Goal: Task Accomplishment & Management: Manage account settings

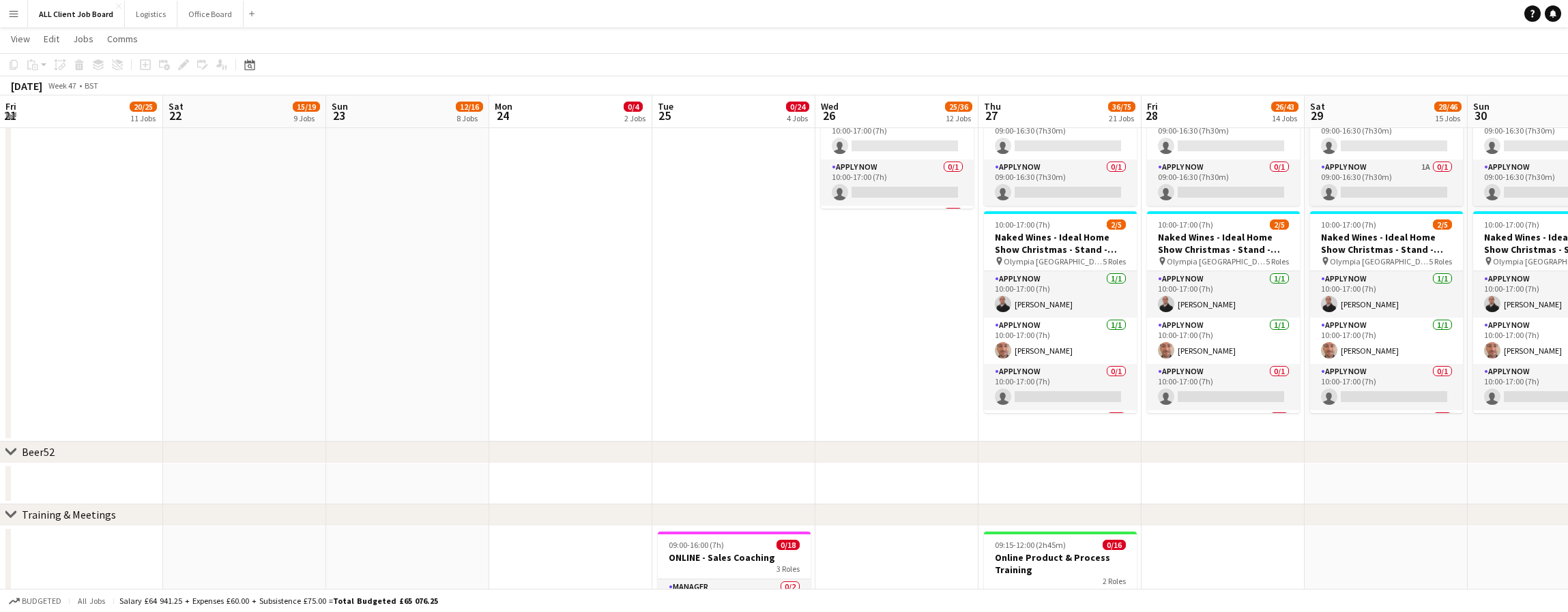
scroll to position [0, 419]
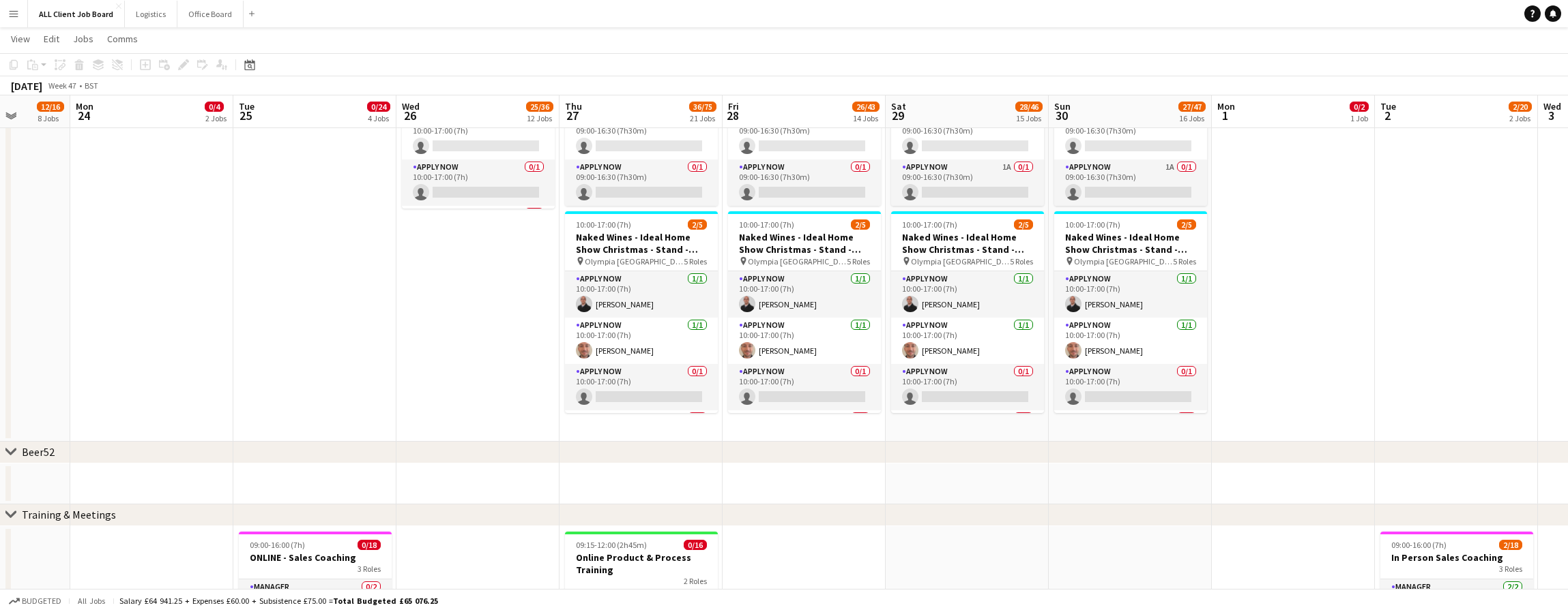
click at [204, 27] on app-page-menu "View Day view expanded Day view collapsed Month view Date picker Jump to [DATE]…" at bounding box center [784, 40] width 1568 height 26
click at [202, 10] on button "Office Board Close" at bounding box center [210, 14] width 66 height 27
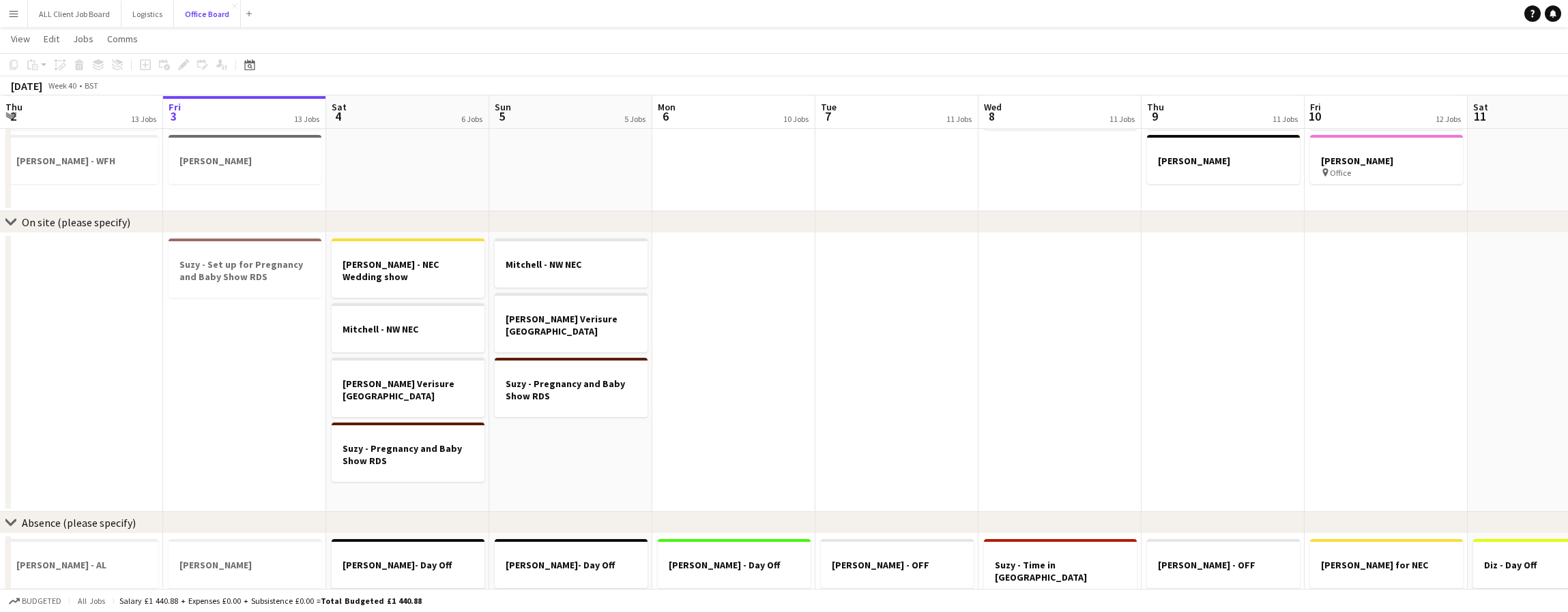
scroll to position [959, 0]
click at [398, 442] on h3 "Suzy - Pregnancy and Baby Show RDS" at bounding box center [408, 454] width 153 height 24
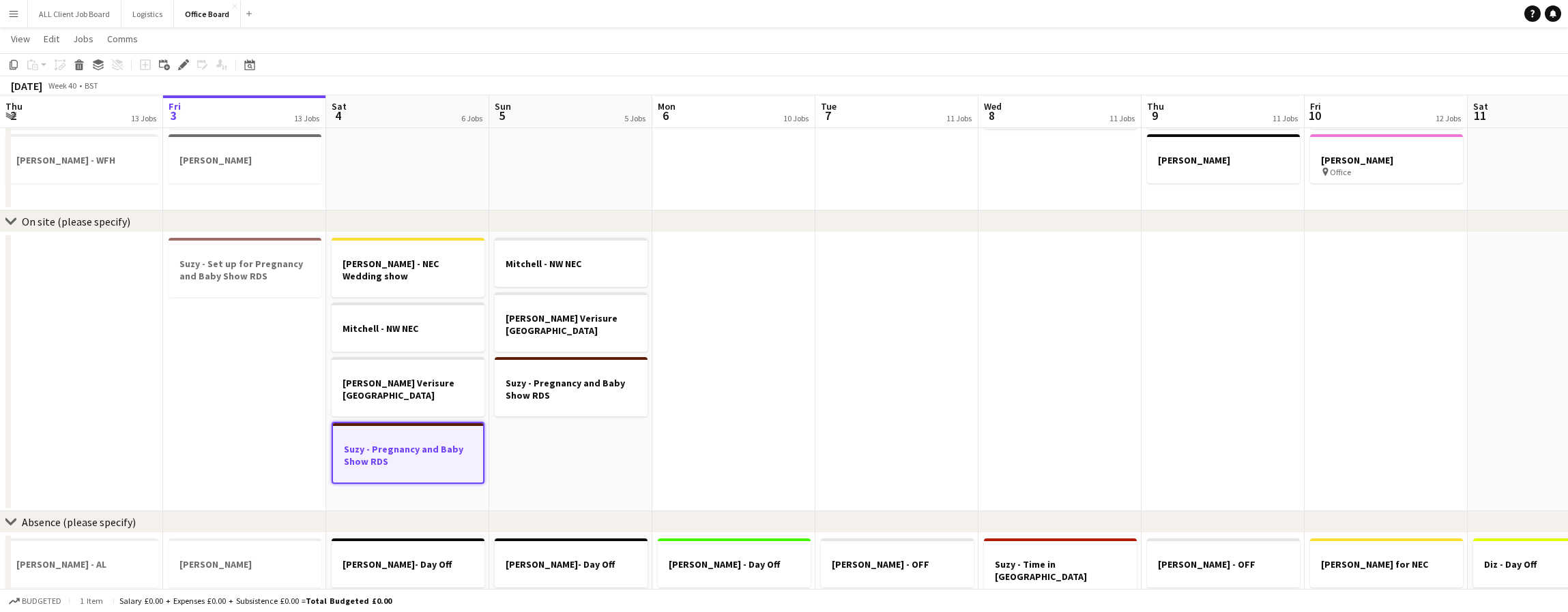
click at [398, 443] on h3 "Suzy - Pregnancy and Baby Show RDS" at bounding box center [407, 456] width 150 height 24
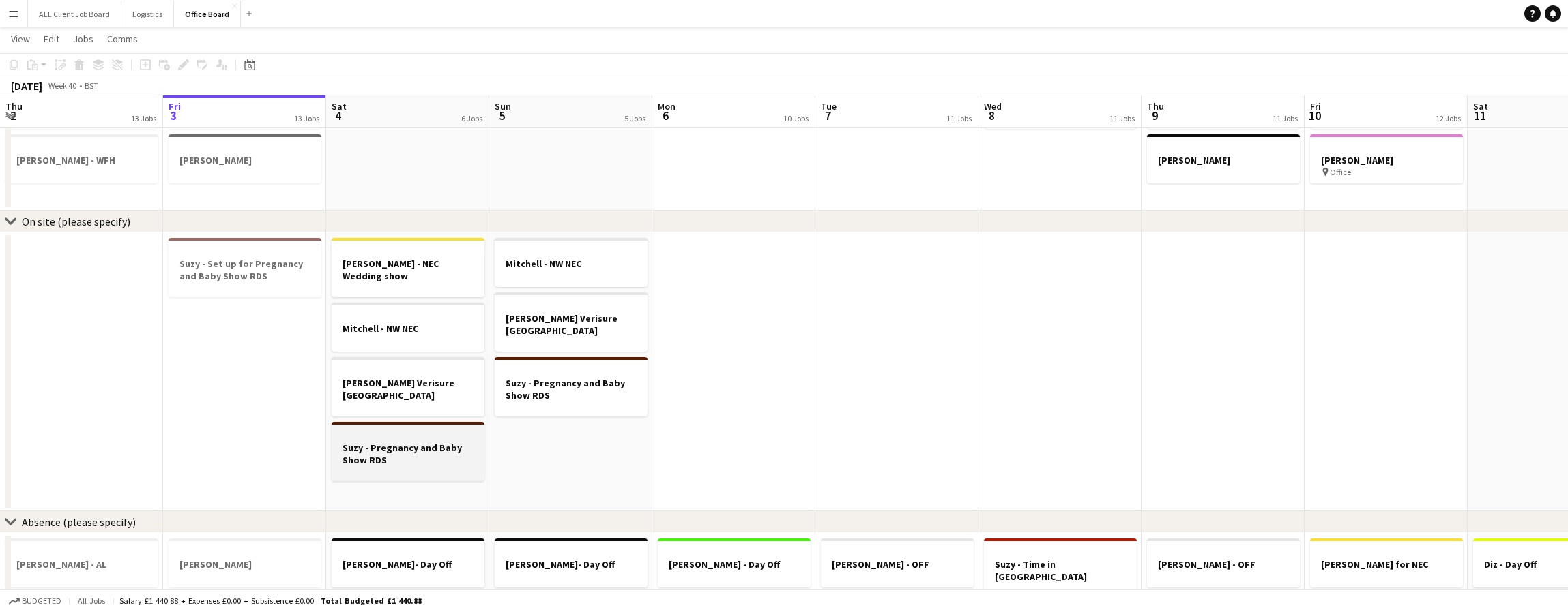
click at [398, 442] on h3 "Suzy - Pregnancy and Baby Show RDS" at bounding box center [408, 454] width 153 height 24
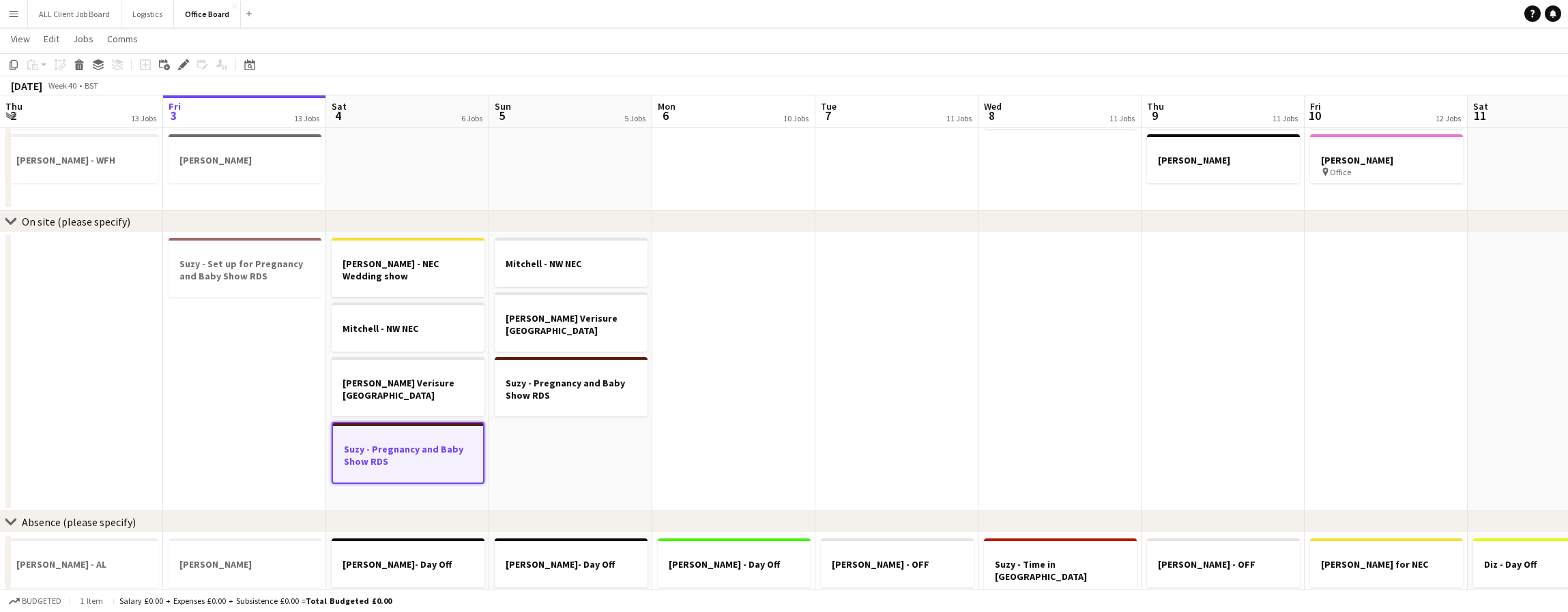
click at [398, 443] on h3 "Suzy - Pregnancy and Baby Show RDS" at bounding box center [407, 456] width 150 height 24
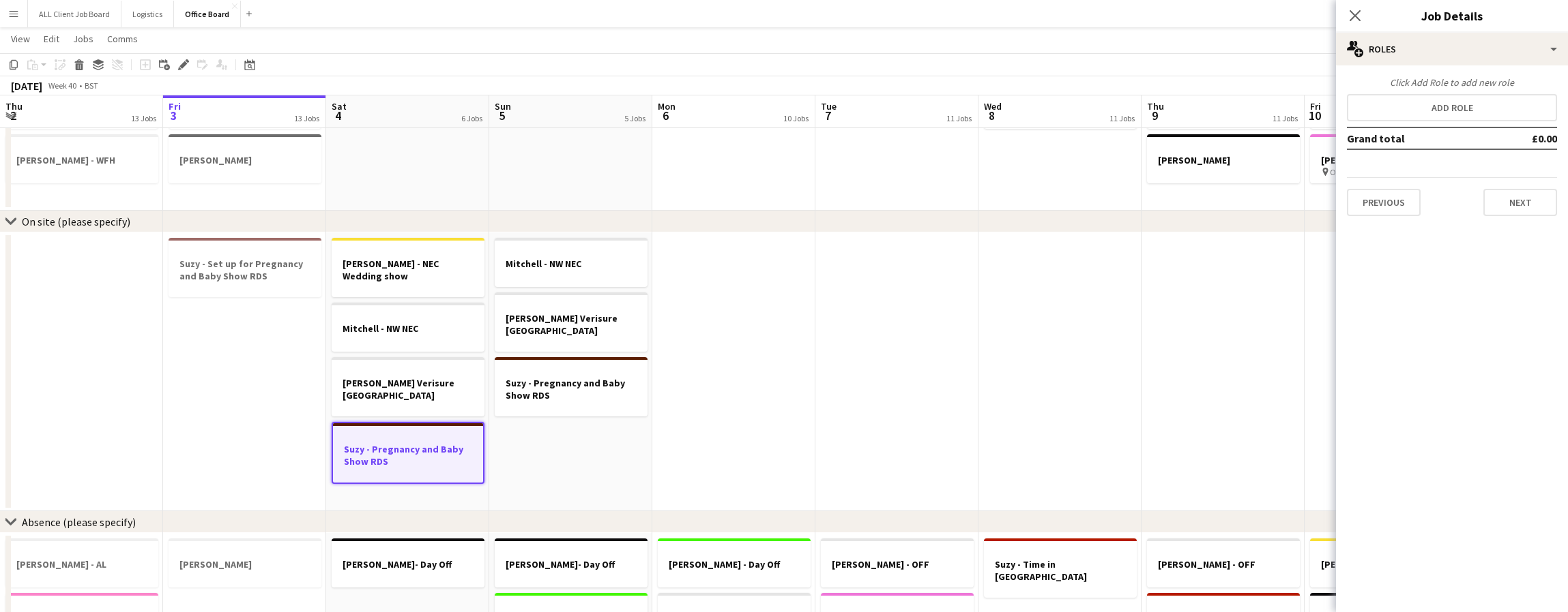
click at [1523, 187] on div "Previous Next" at bounding box center [1451, 197] width 210 height 39
click at [1531, 203] on button "Next" at bounding box center [1520, 202] width 74 height 27
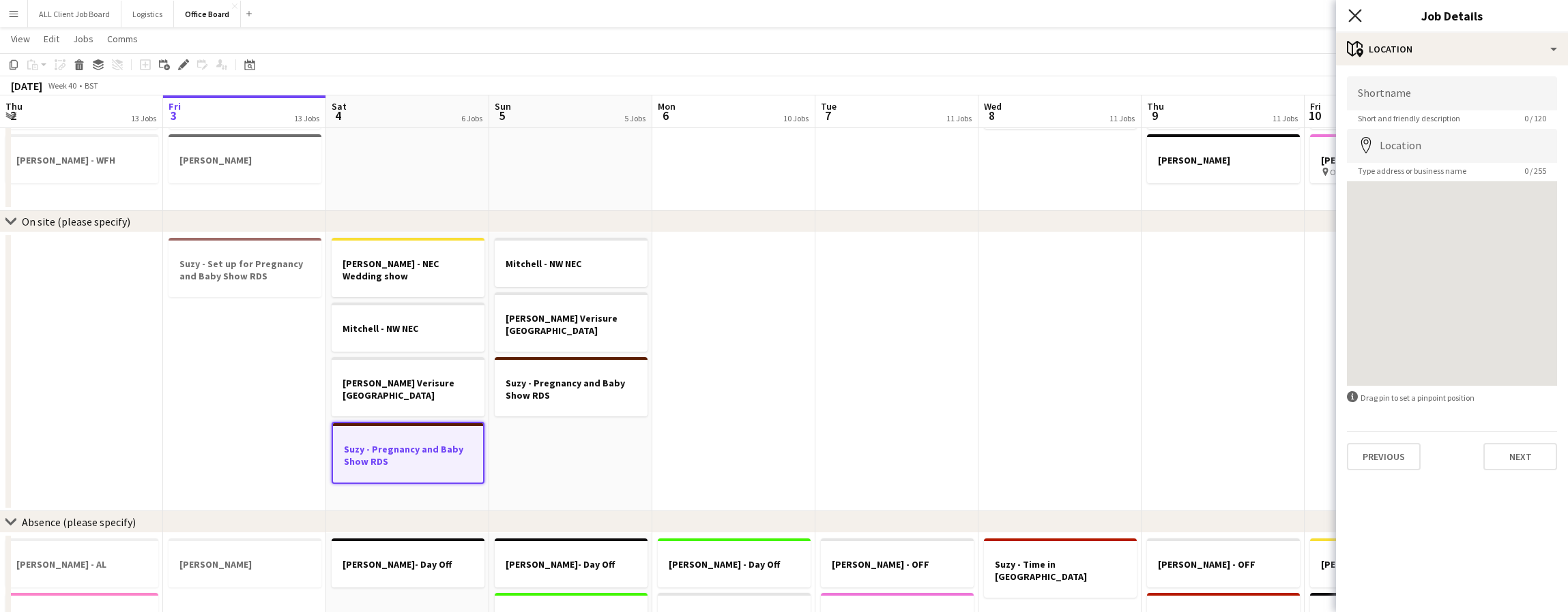
click at [1348, 11] on icon "Close pop-in" at bounding box center [1355, 16] width 13 height 13
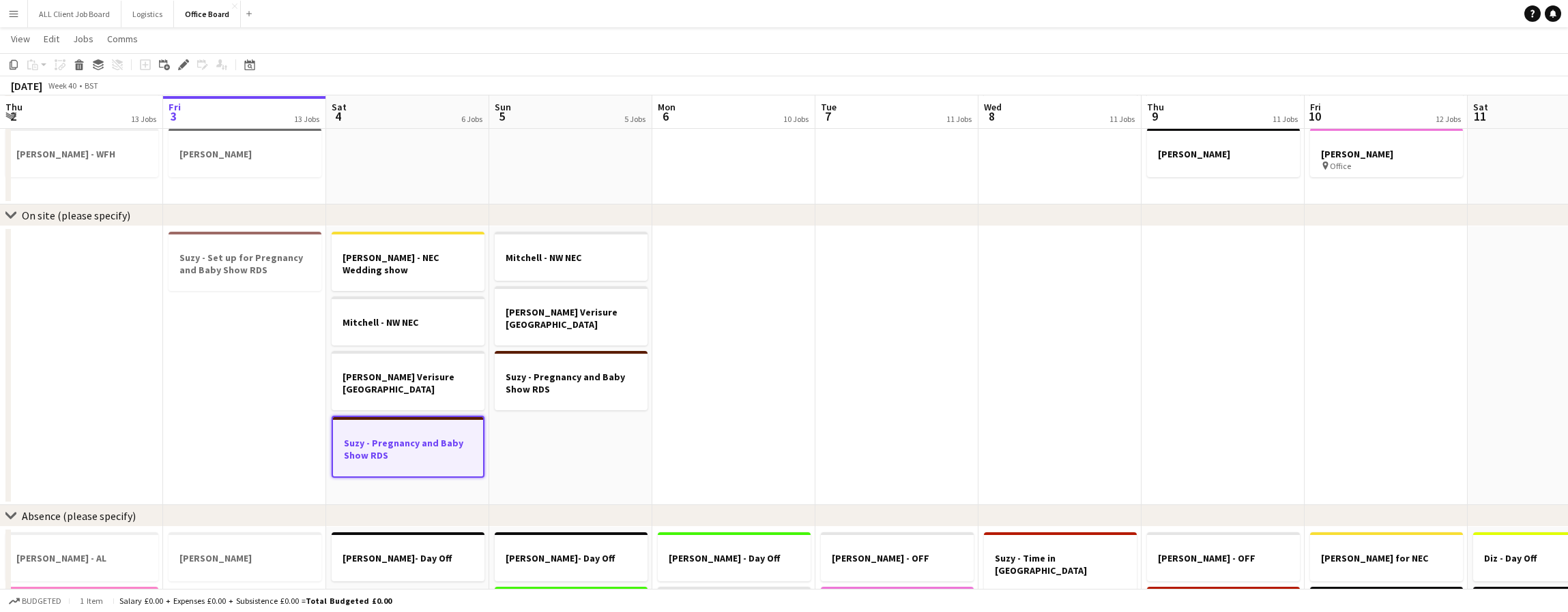
scroll to position [966, 0]
click at [67, 11] on button "ALL Client Job Board Close" at bounding box center [75, 14] width 93 height 27
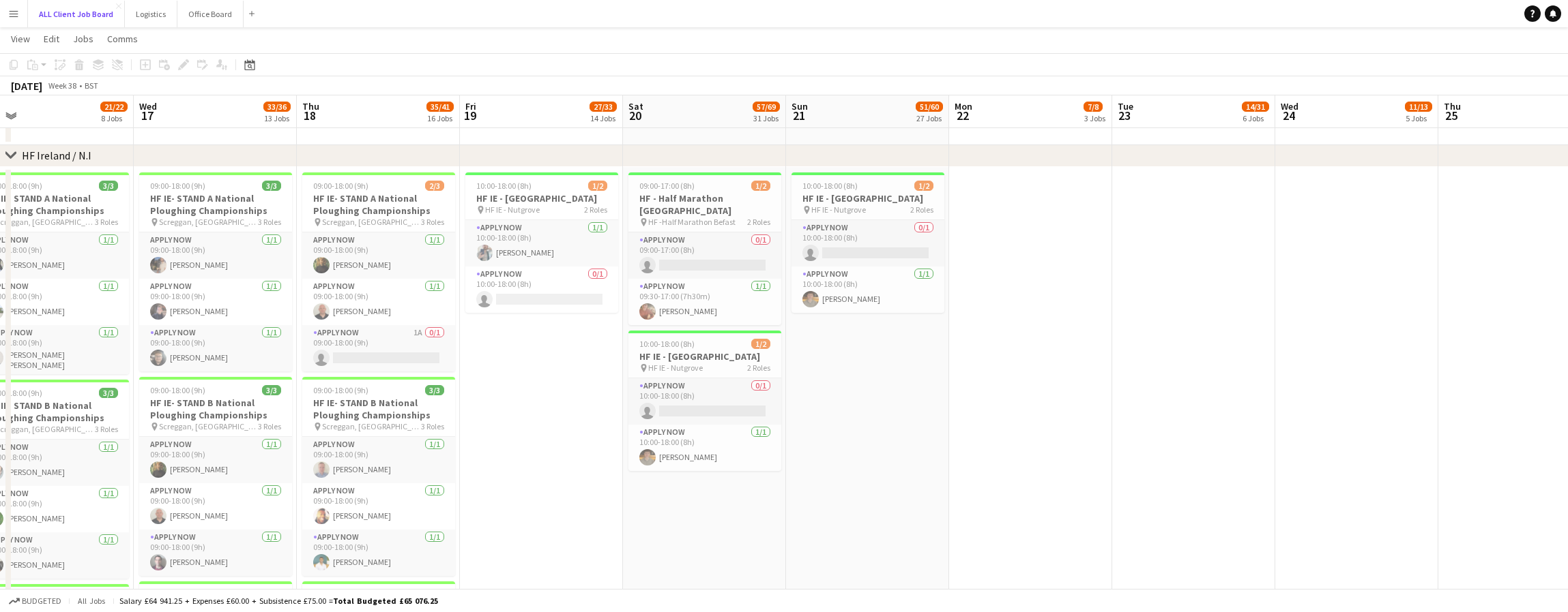
scroll to position [0, 346]
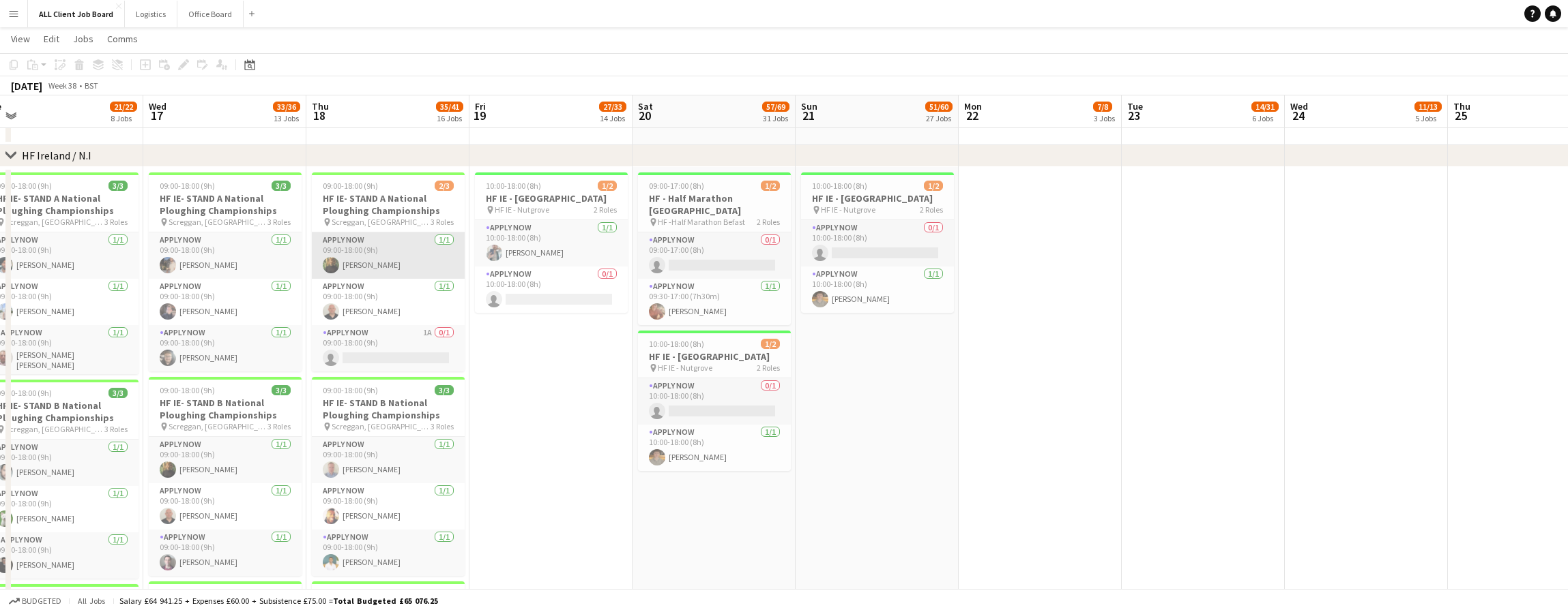
click at [365, 252] on app-card-role "APPLY NOW [DATE] 09:00-18:00 (9h) [PERSON_NAME]" at bounding box center [388, 256] width 153 height 47
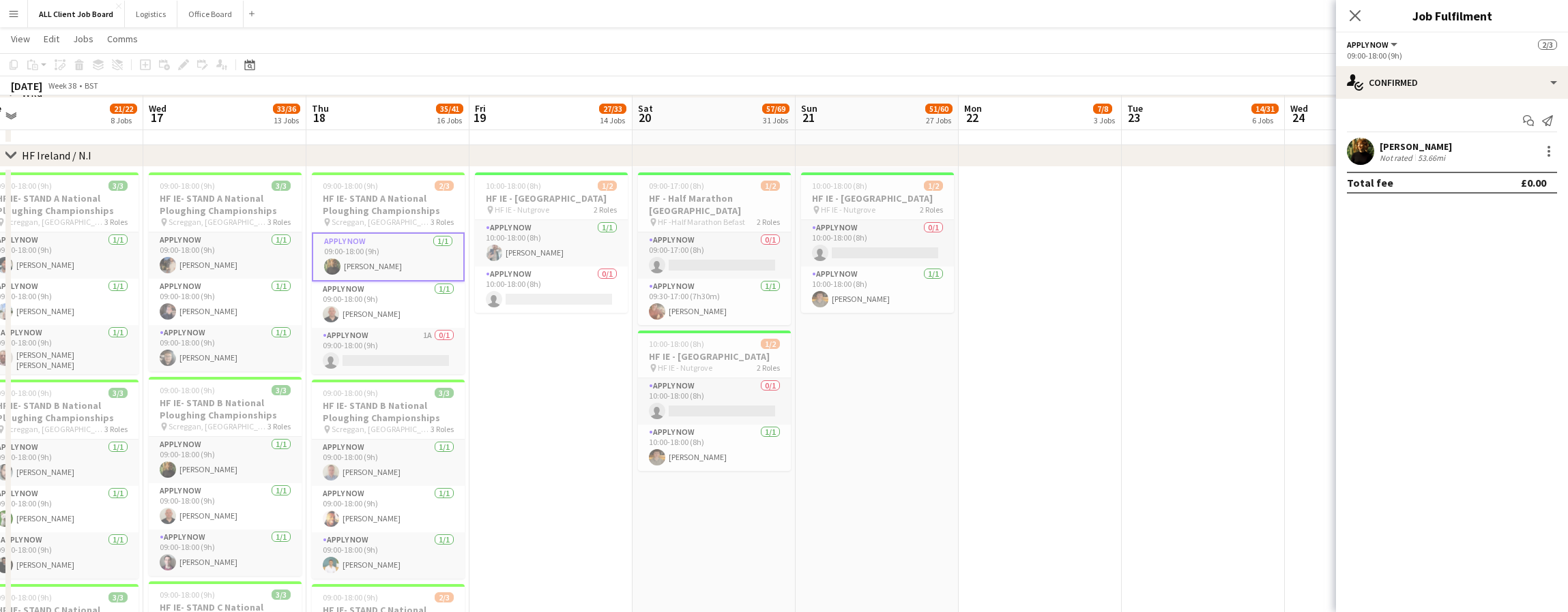
scroll to position [3744, 0]
click at [1543, 149] on div at bounding box center [1549, 152] width 17 height 17
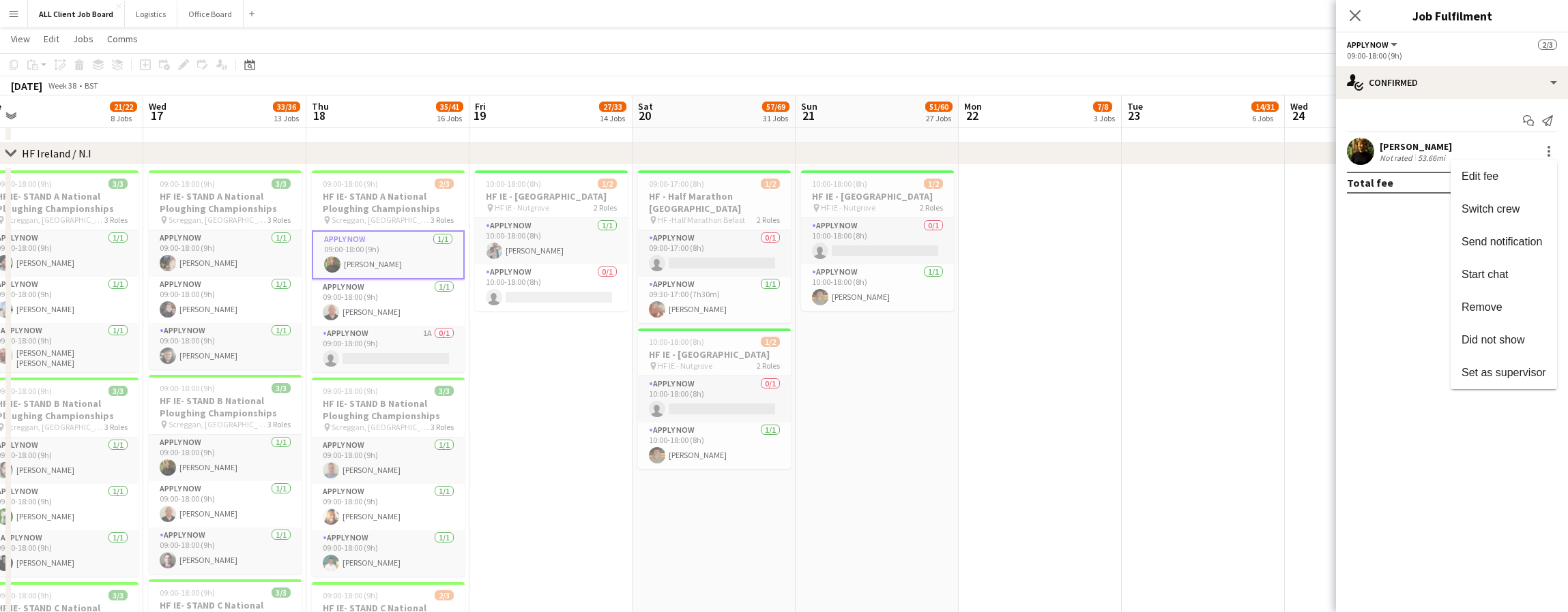
click at [1368, 163] on div at bounding box center [784, 306] width 1568 height 612
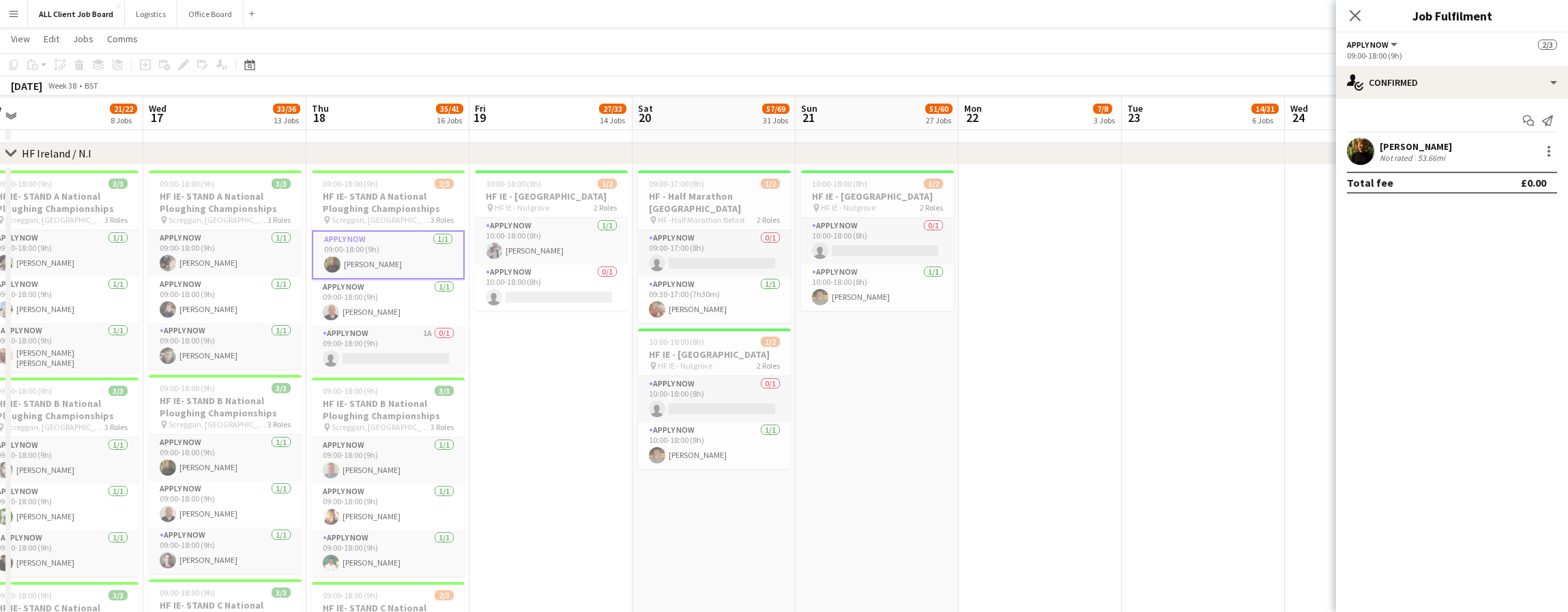
scroll to position [3746, 0]
click at [1369, 151] on app-user-avatar at bounding box center [1360, 151] width 27 height 27
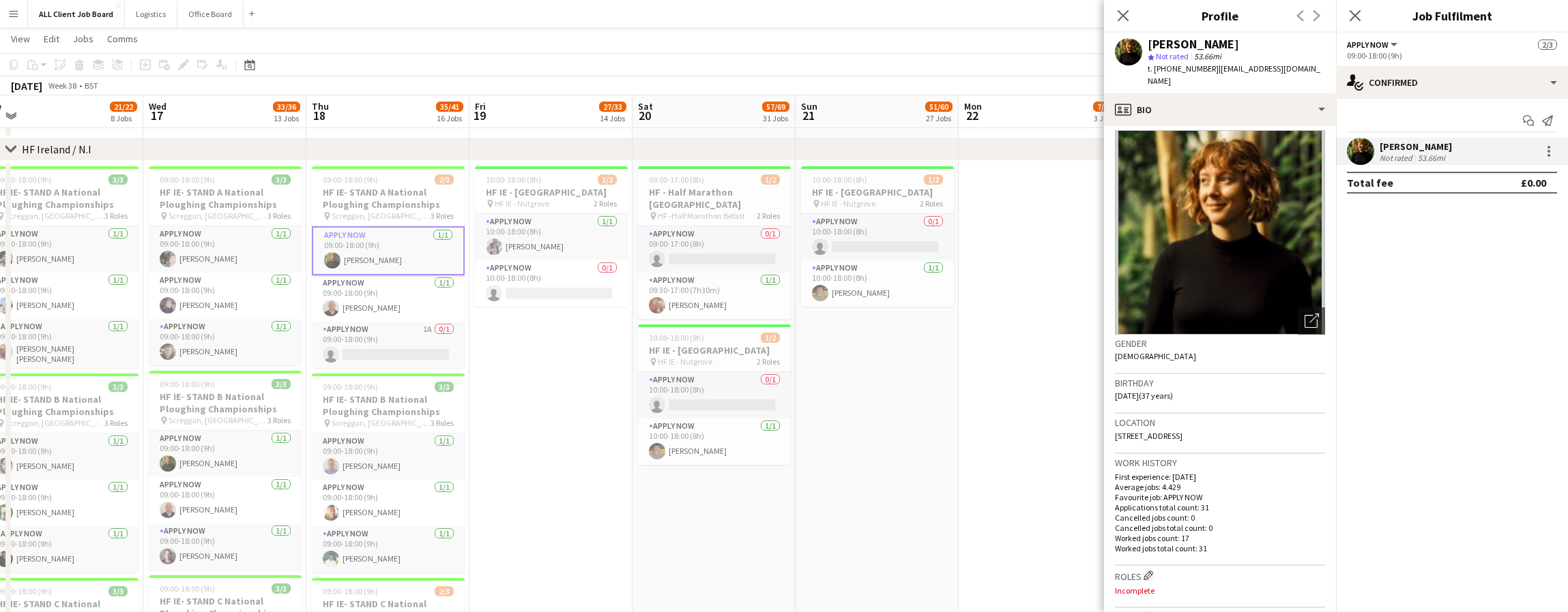
scroll to position [6, 0]
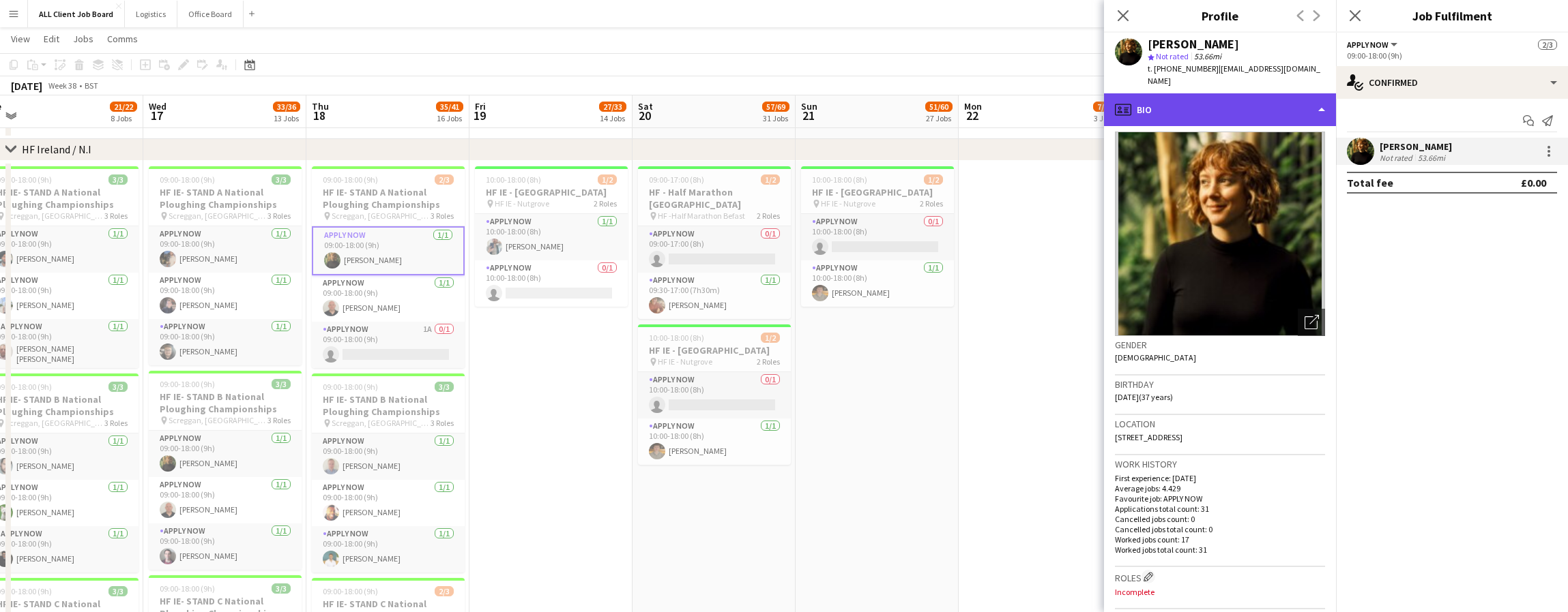
click at [1325, 99] on div "profile Bio" at bounding box center [1219, 109] width 232 height 33
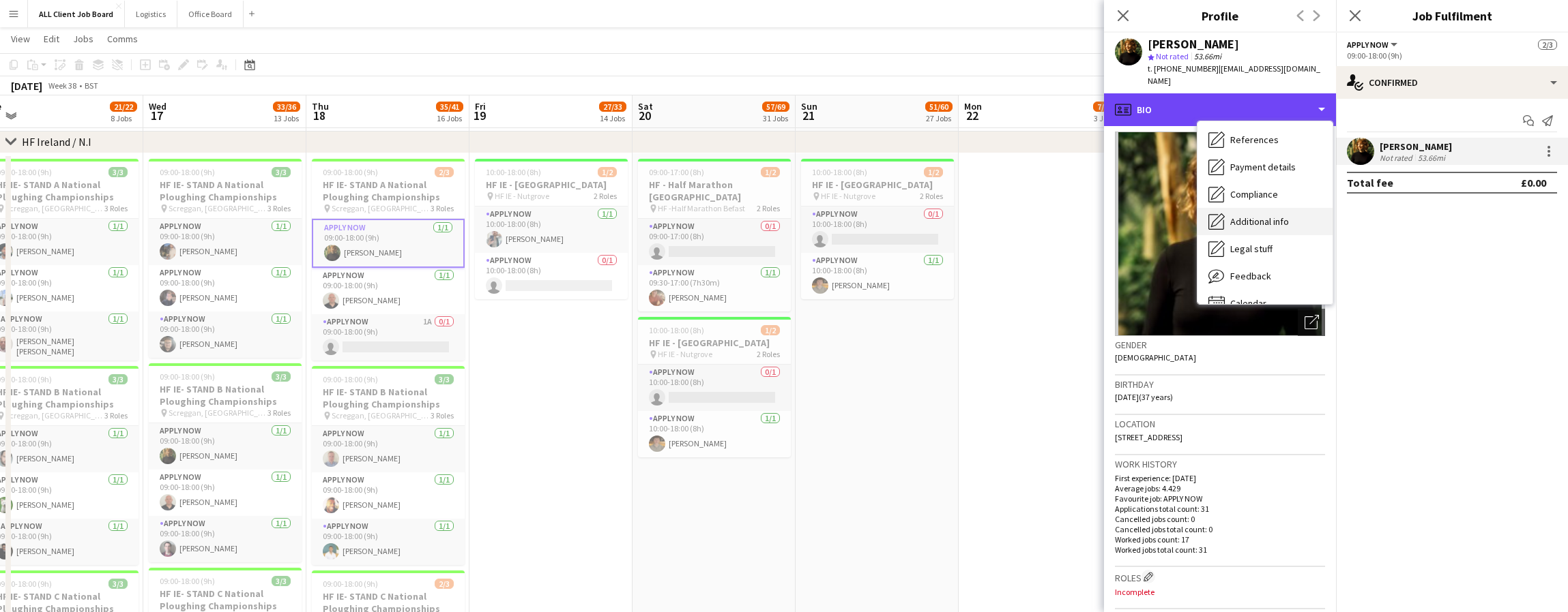
scroll to position [156, 0]
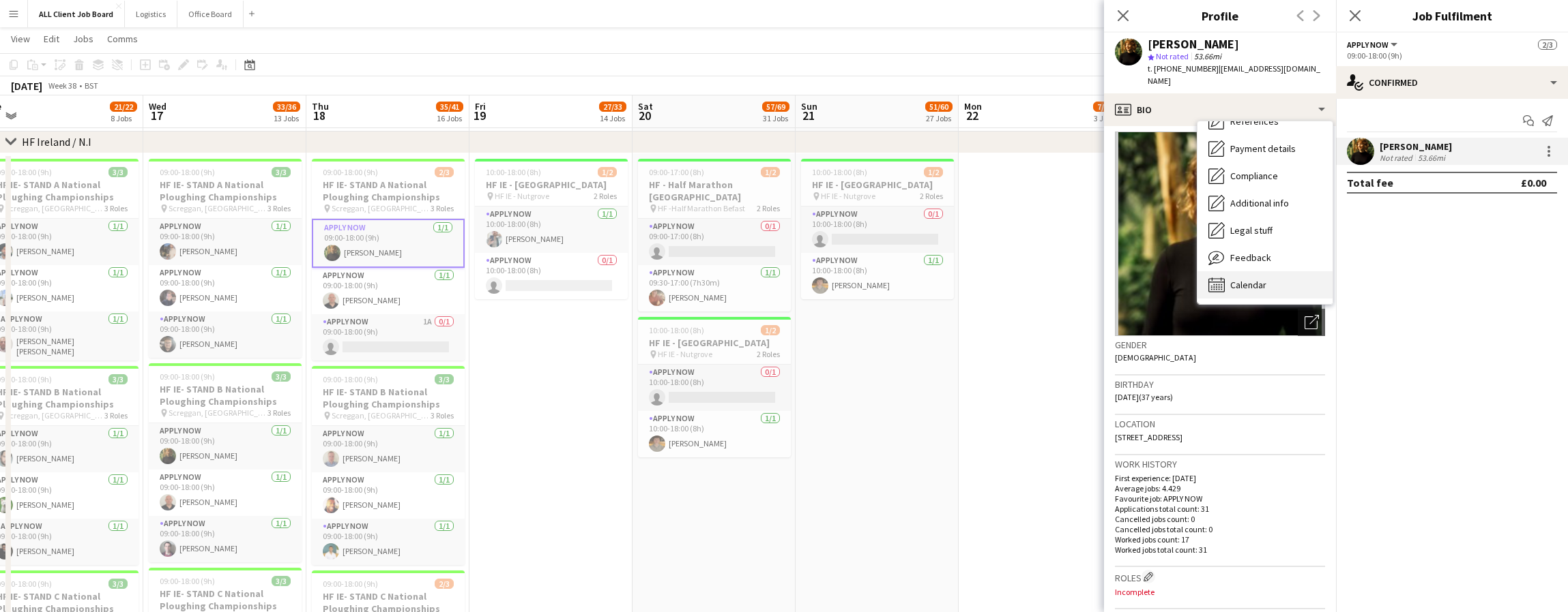
click at [1236, 279] on span "Calendar" at bounding box center [1248, 284] width 36 height 12
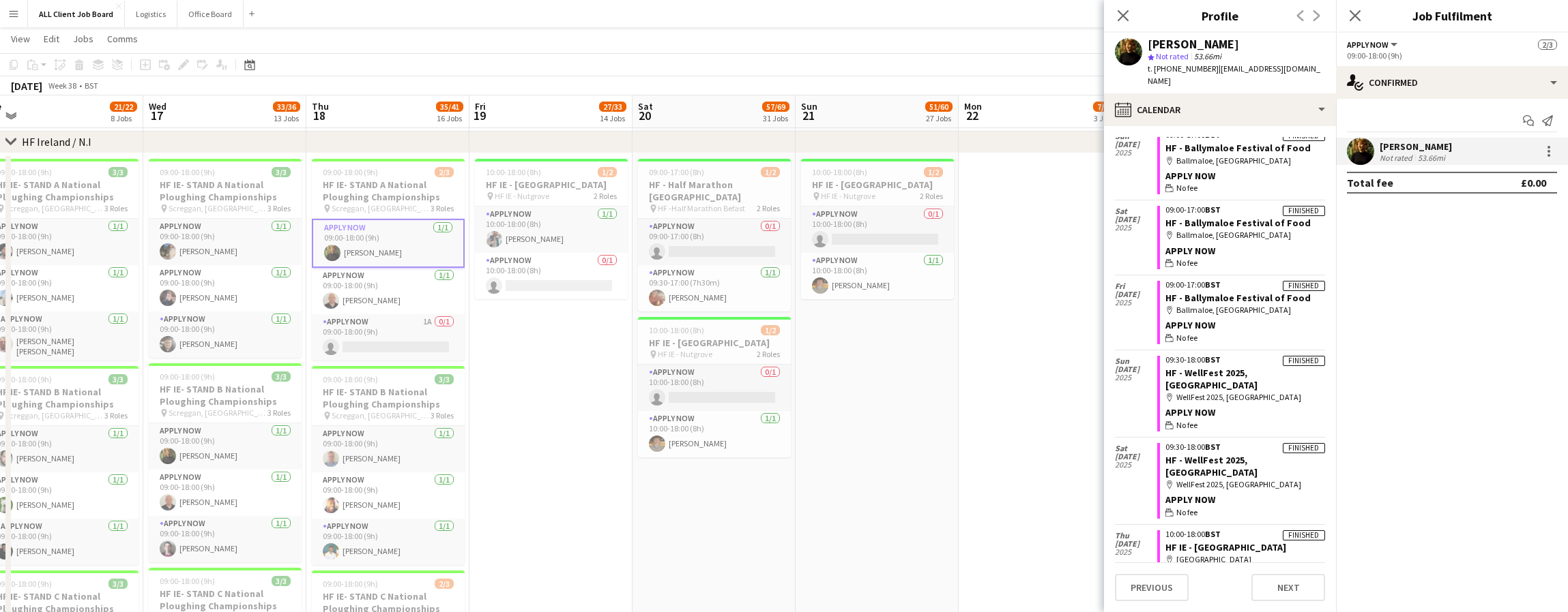
scroll to position [1997, 0]
click at [1126, 19] on icon at bounding box center [1122, 16] width 13 height 13
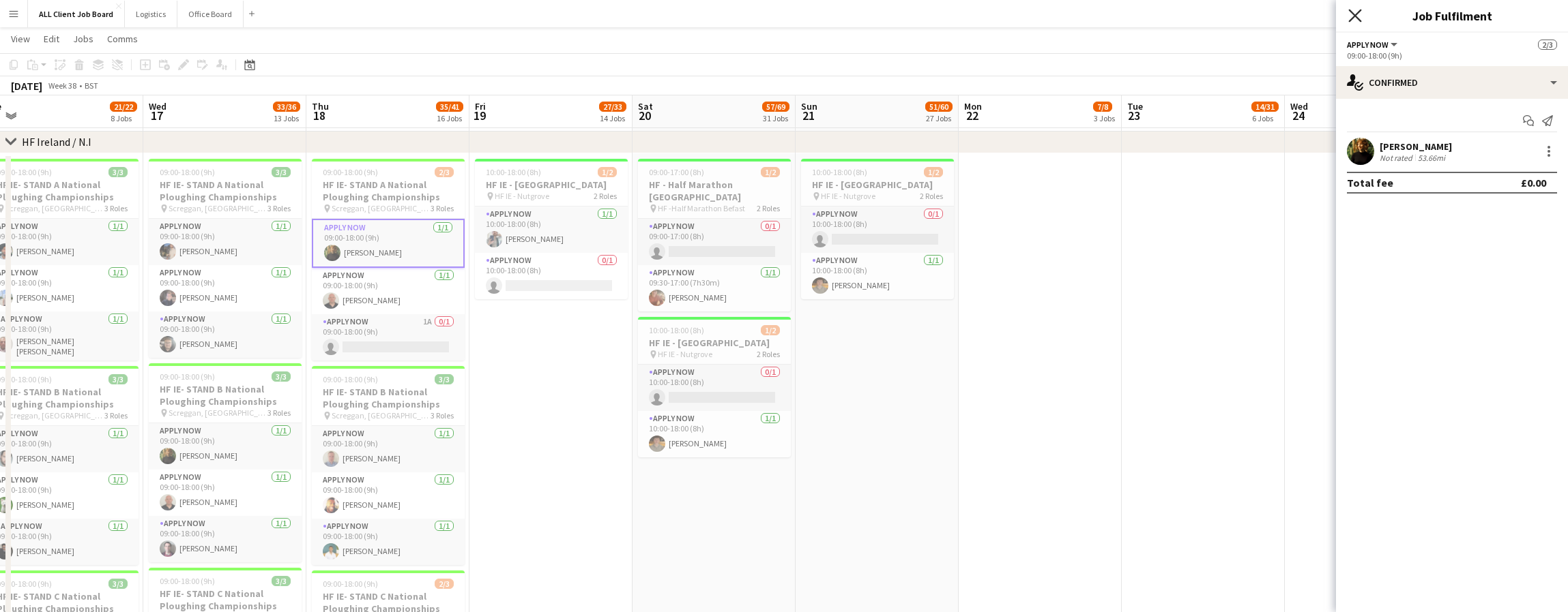
click at [1355, 14] on icon "Close pop-in" at bounding box center [1355, 16] width 13 height 13
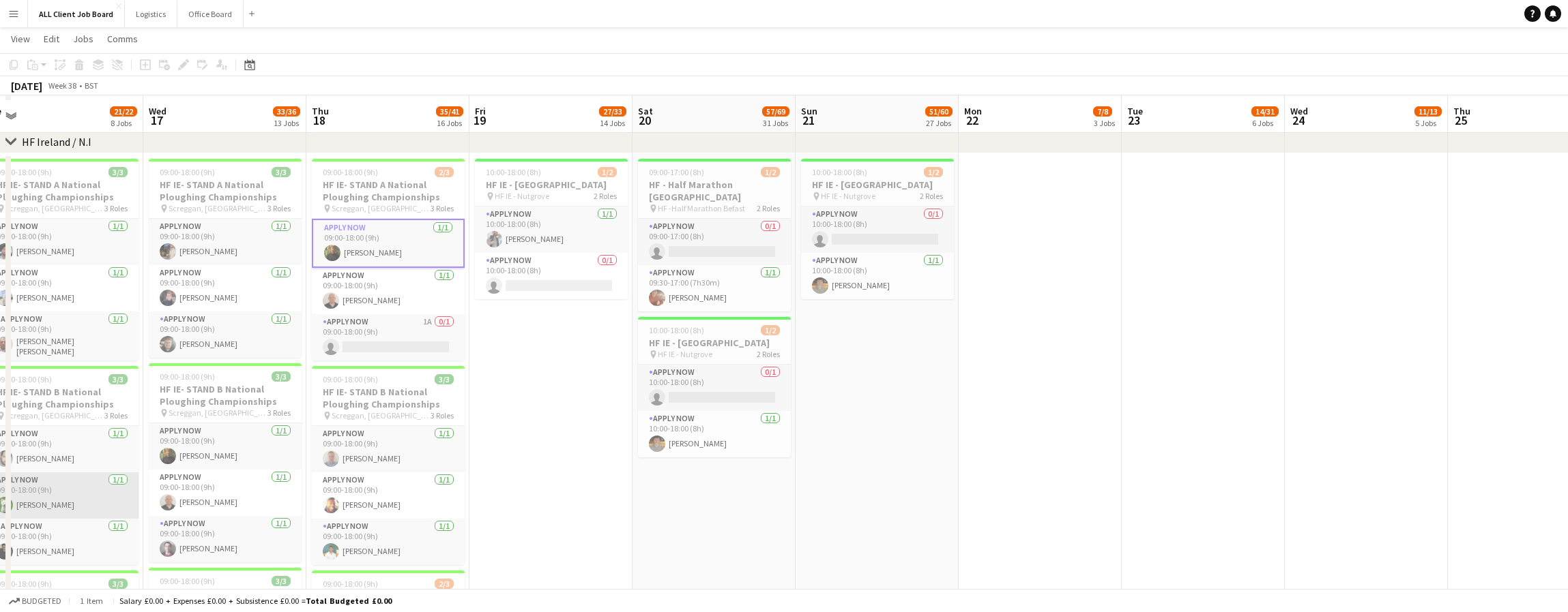
scroll to position [3774, 0]
